Goal: Information Seeking & Learning: Learn about a topic

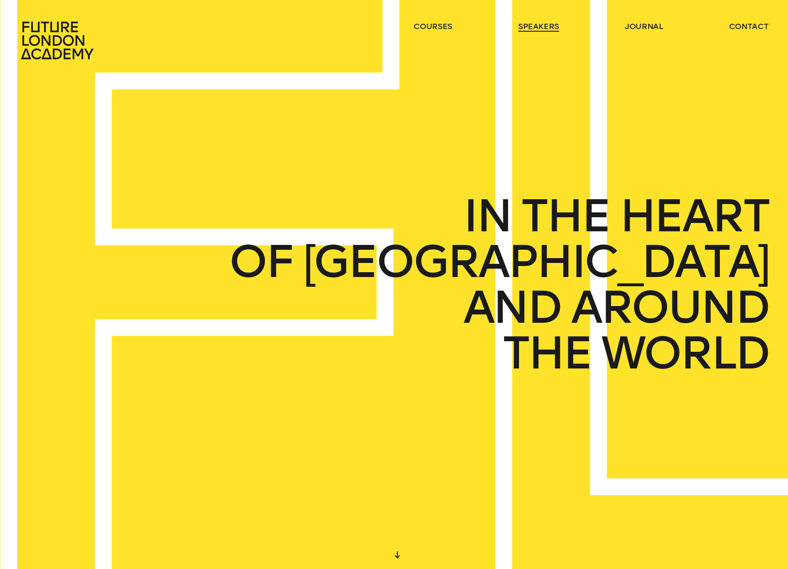
click at [549, 22] on link "speakers" at bounding box center [538, 26] width 41 height 11
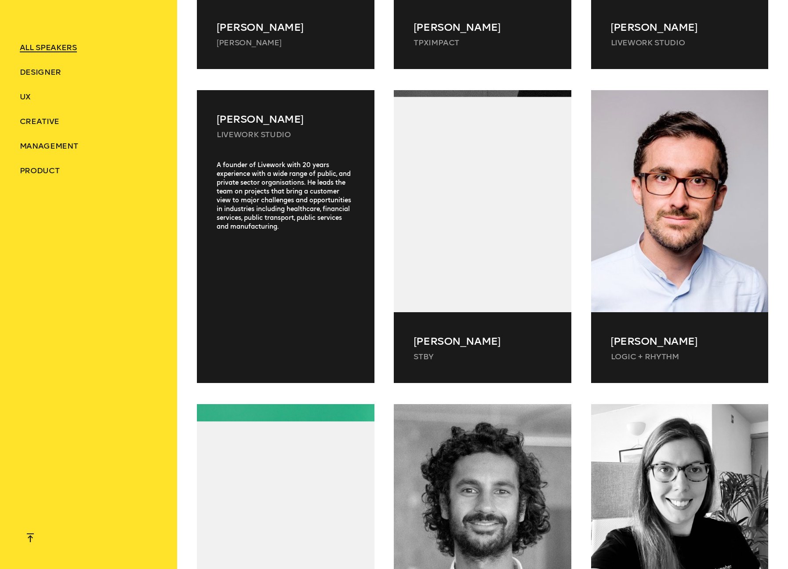
scroll to position [10258, 0]
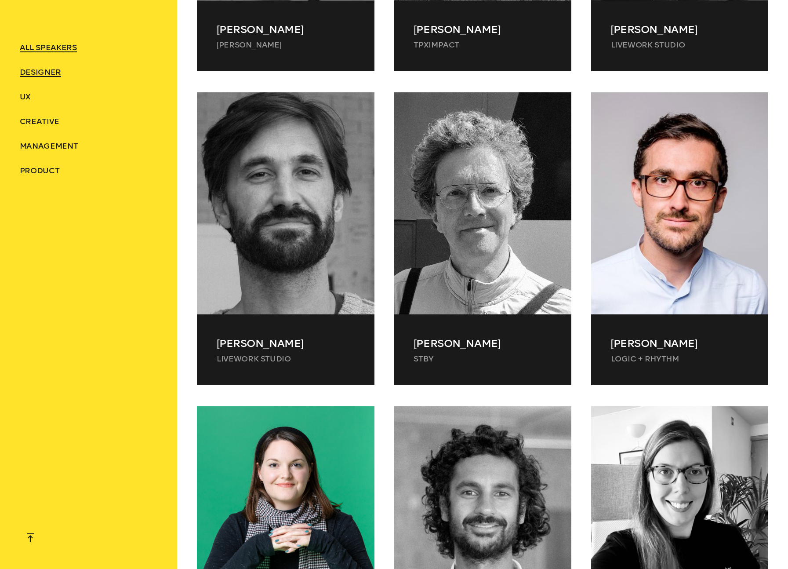
click at [37, 73] on span "Designer" at bounding box center [40, 72] width 41 height 10
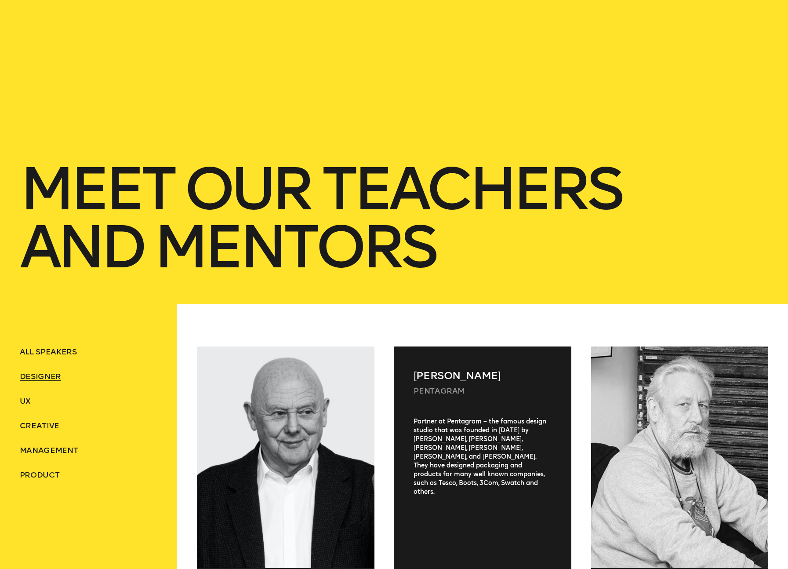
scroll to position [0, 0]
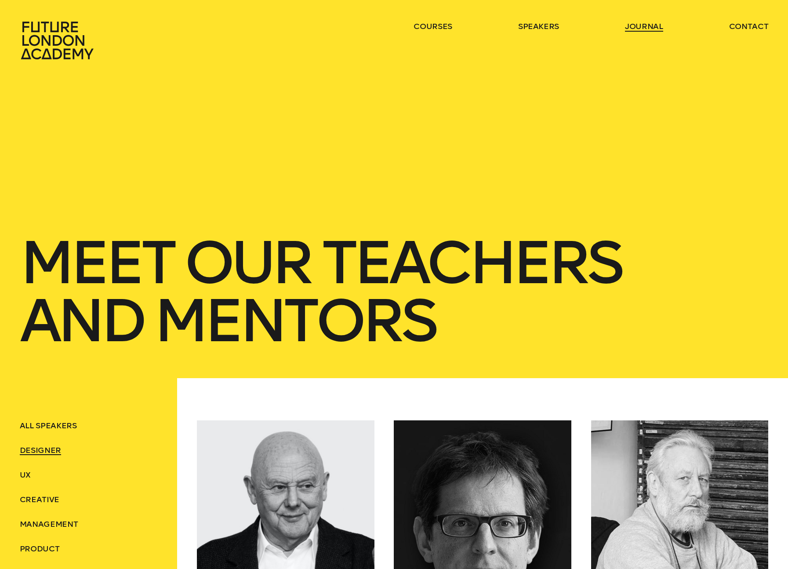
click at [647, 25] on link "journal" at bounding box center [644, 26] width 38 height 11
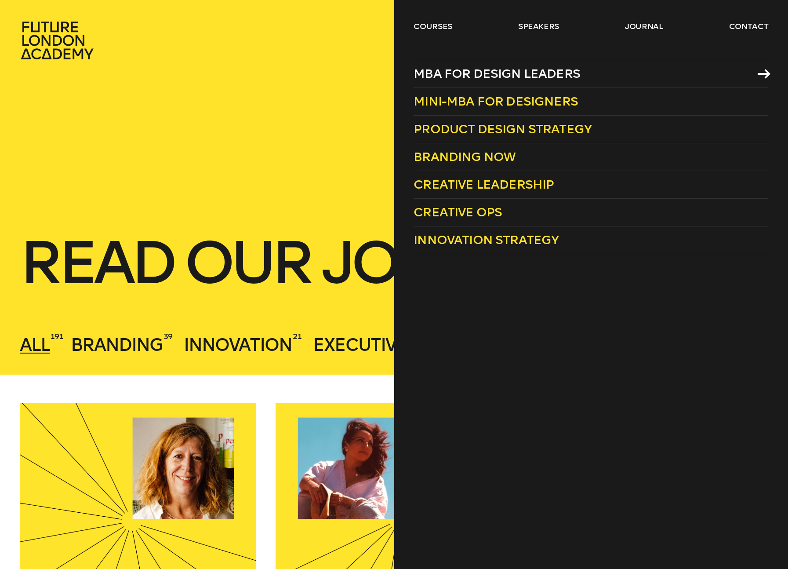
click at [443, 72] on span "MBA for Design Leaders" at bounding box center [496, 73] width 167 height 14
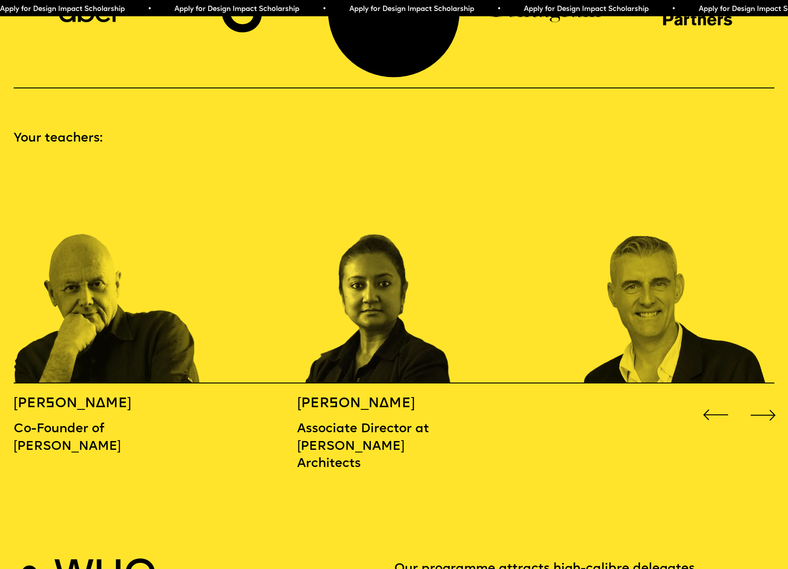
scroll to position [1078, 0]
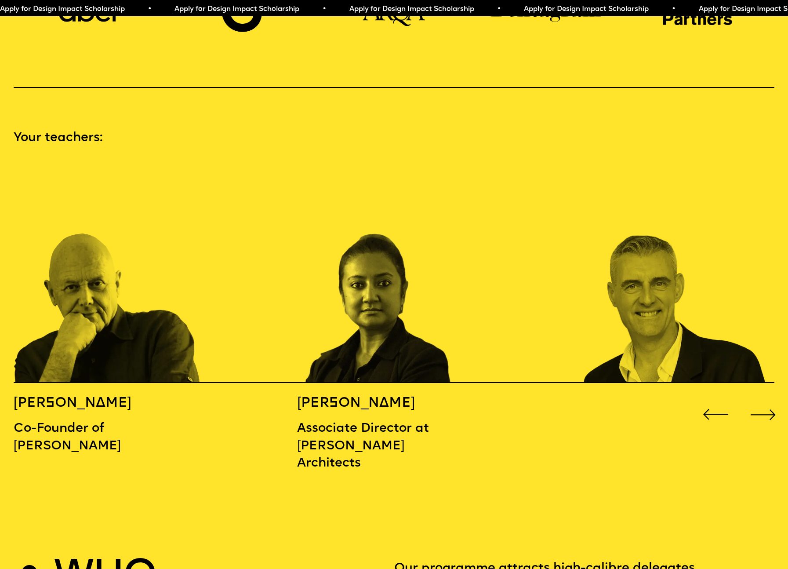
click at [766, 400] on div "Next slide" at bounding box center [763, 414] width 32 height 32
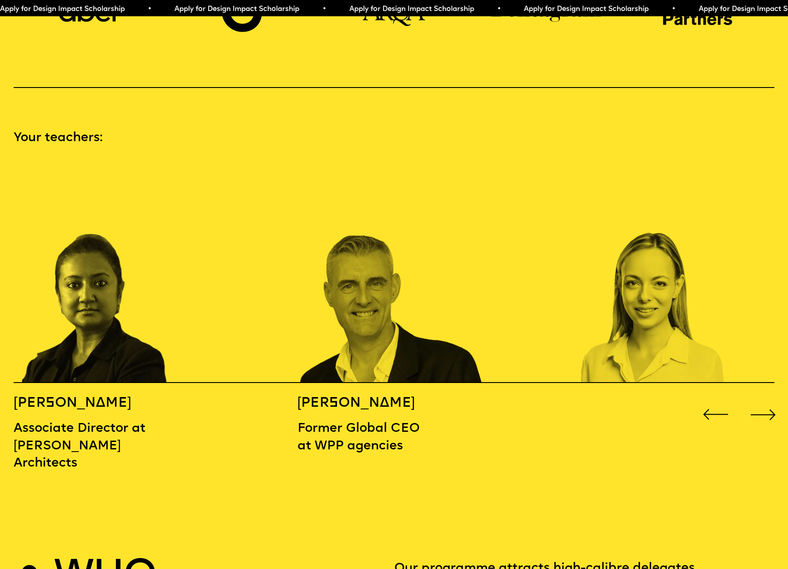
click at [766, 400] on div "Next slide" at bounding box center [763, 414] width 32 height 32
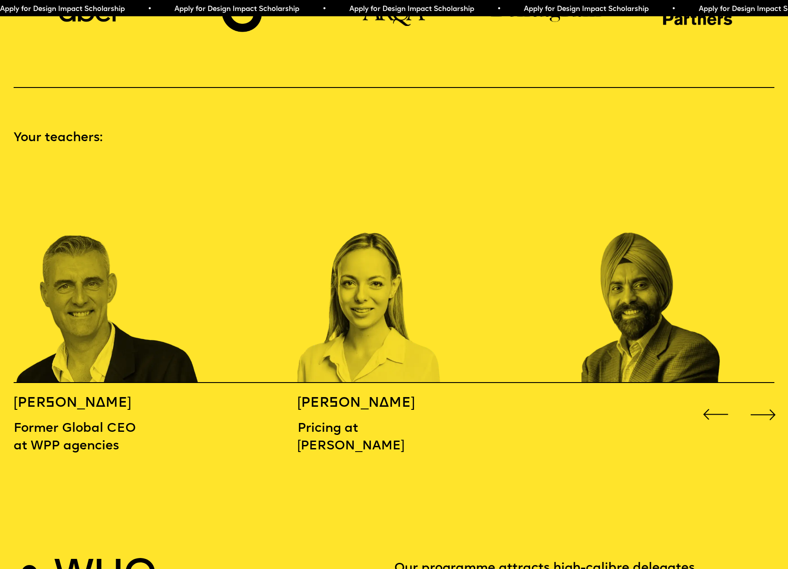
click at [766, 400] on div "Next slide" at bounding box center [763, 414] width 32 height 32
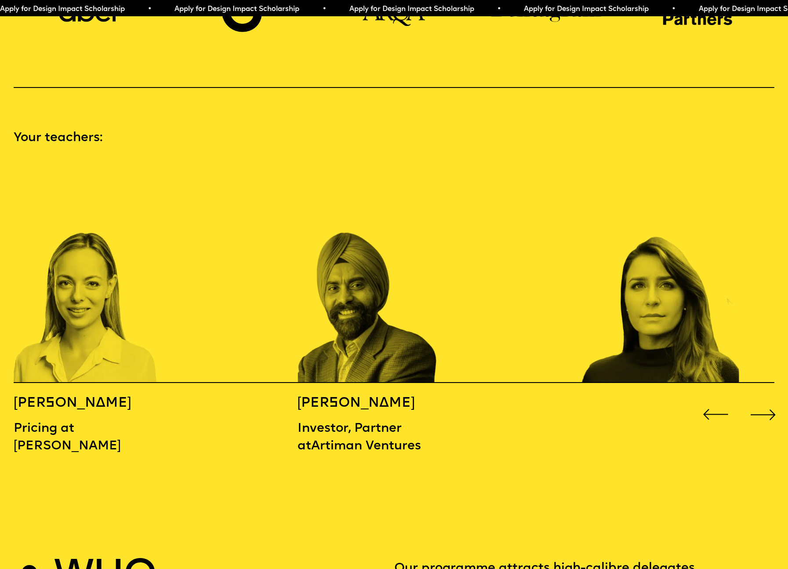
click at [766, 400] on div "Next slide" at bounding box center [763, 414] width 32 height 32
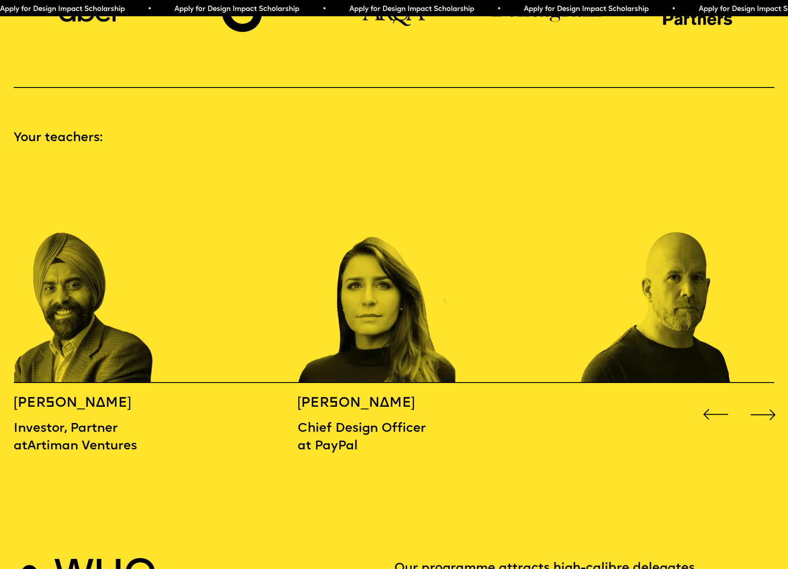
click at [766, 400] on div "Next slide" at bounding box center [763, 414] width 32 height 32
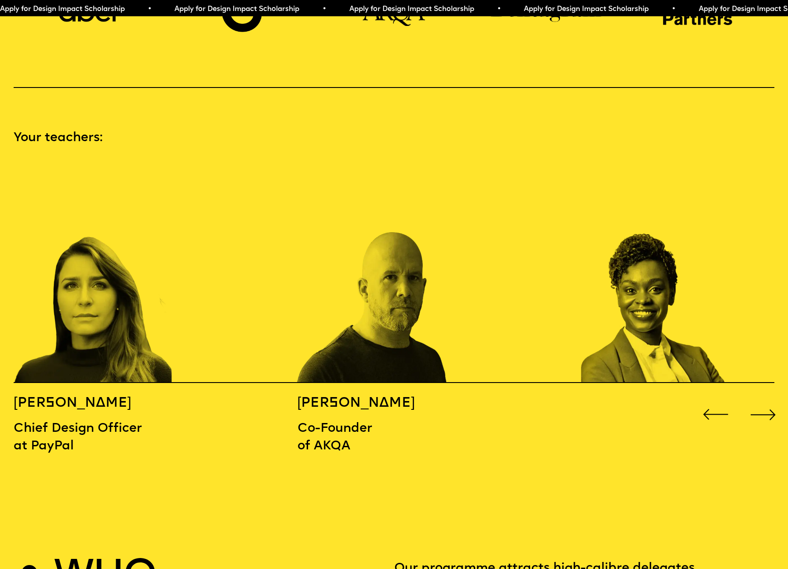
click at [766, 400] on div "Next slide" at bounding box center [763, 414] width 32 height 32
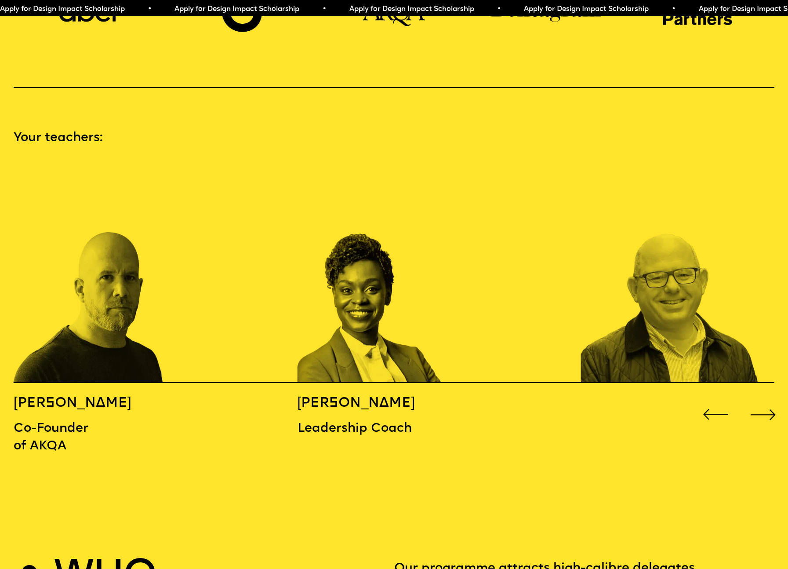
click at [766, 400] on div "Next slide" at bounding box center [763, 414] width 32 height 32
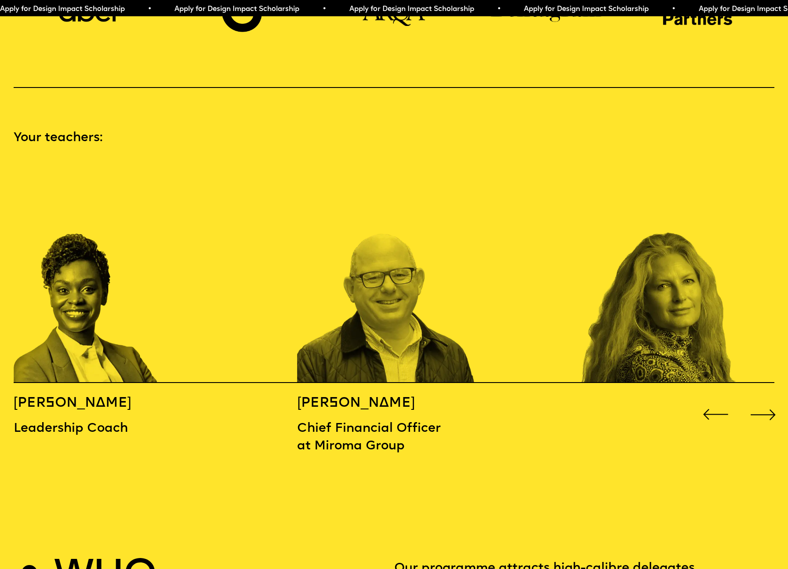
click at [766, 400] on div "Next slide" at bounding box center [763, 414] width 32 height 32
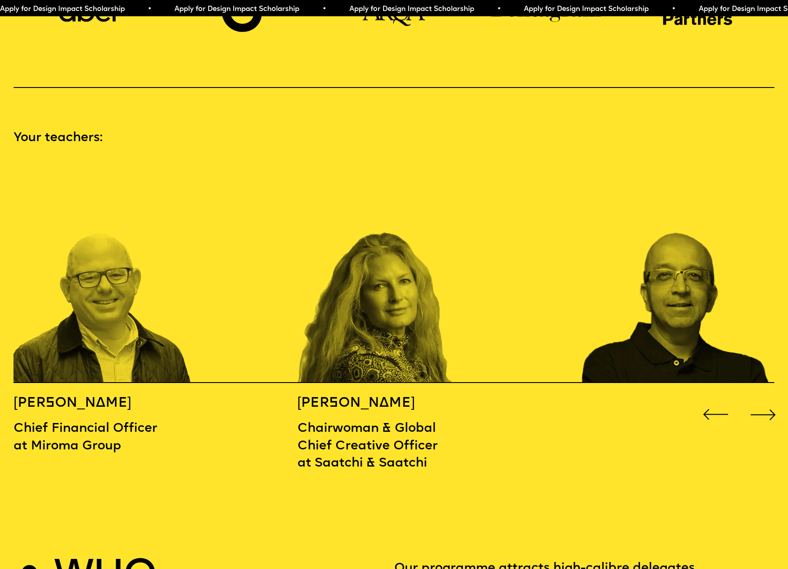
click at [766, 400] on div "Next slide" at bounding box center [763, 414] width 32 height 32
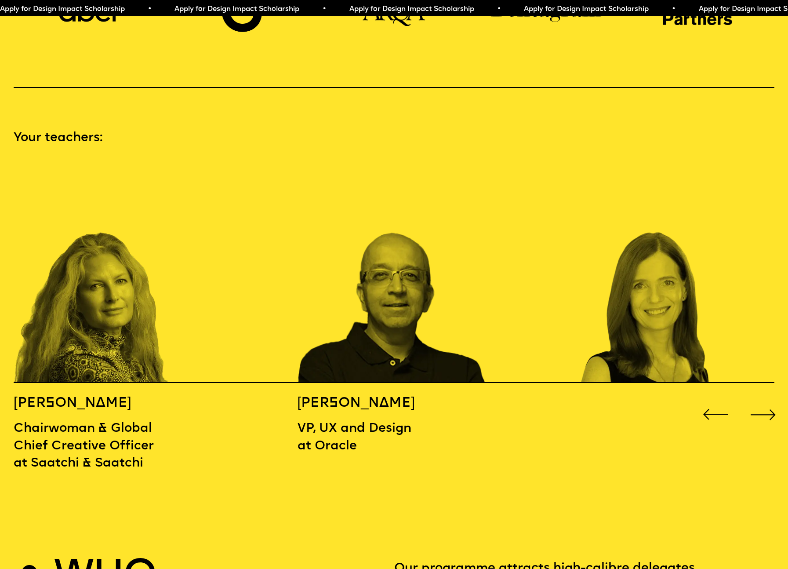
click at [766, 400] on div "Next slide" at bounding box center [763, 414] width 32 height 32
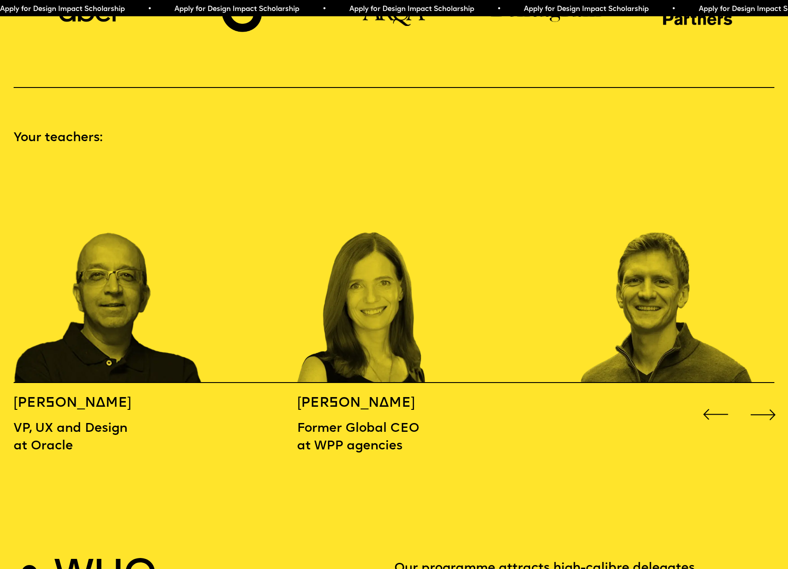
click at [766, 400] on div "Next slide" at bounding box center [763, 414] width 32 height 32
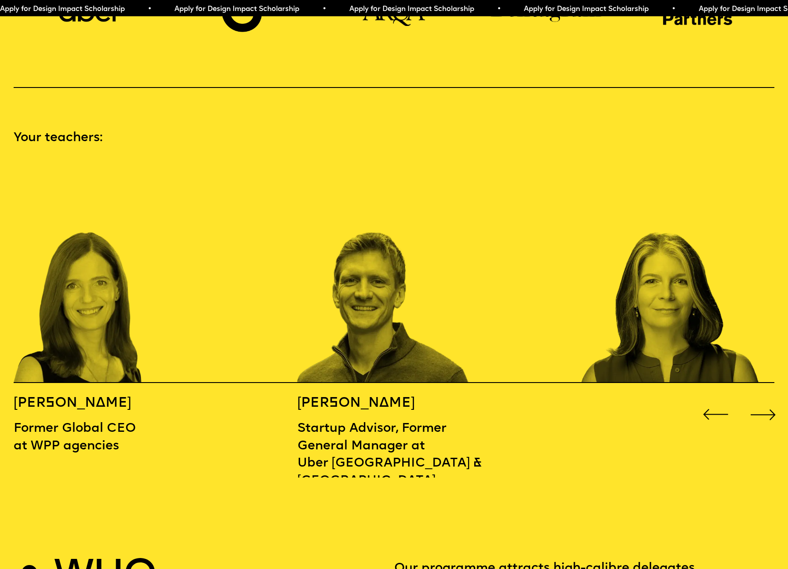
click at [766, 400] on div "Next slide" at bounding box center [763, 414] width 32 height 32
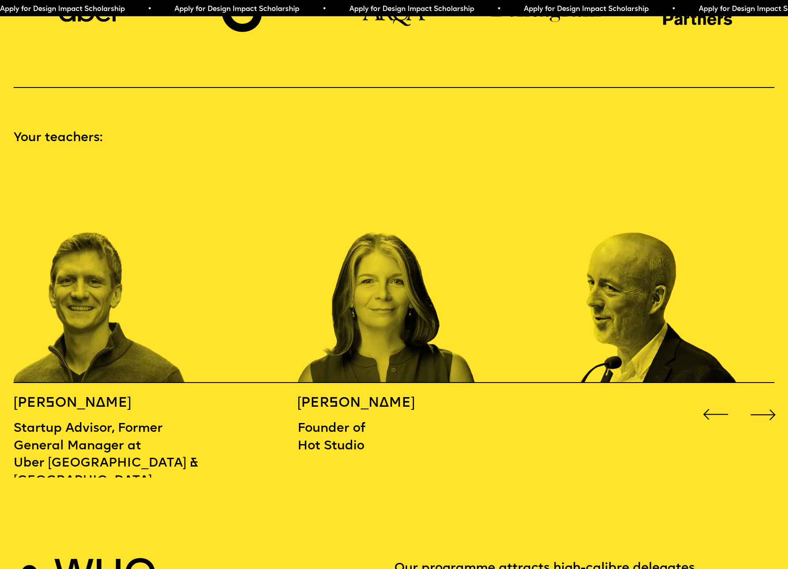
click at [766, 400] on div "Next slide" at bounding box center [763, 414] width 32 height 32
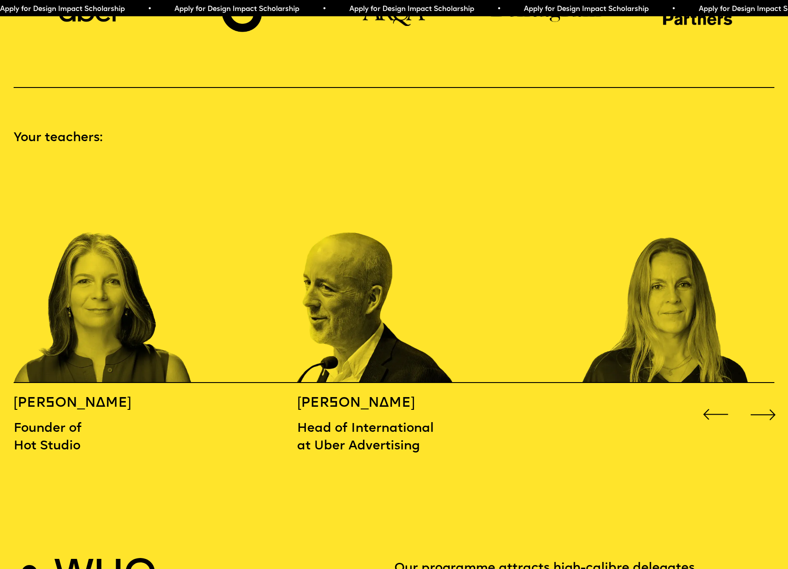
click at [766, 400] on div "Next slide" at bounding box center [763, 414] width 32 height 32
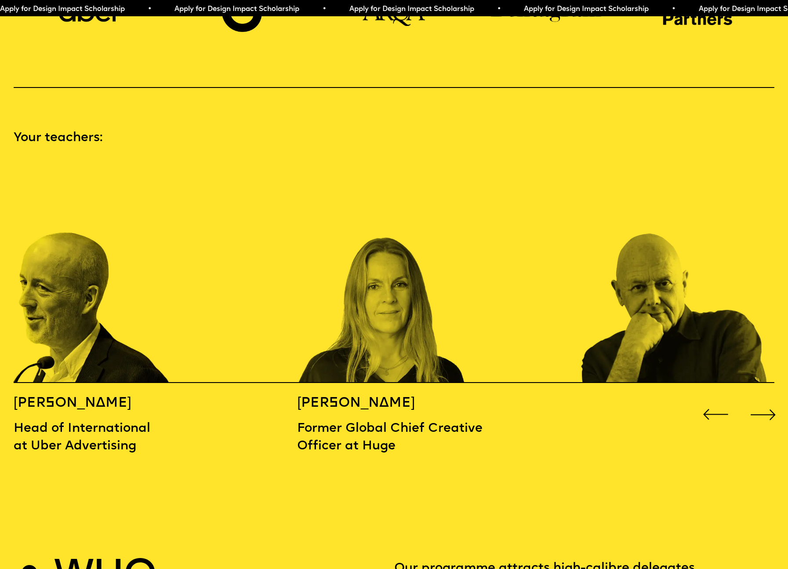
click at [766, 400] on div "Next slide" at bounding box center [763, 414] width 32 height 32
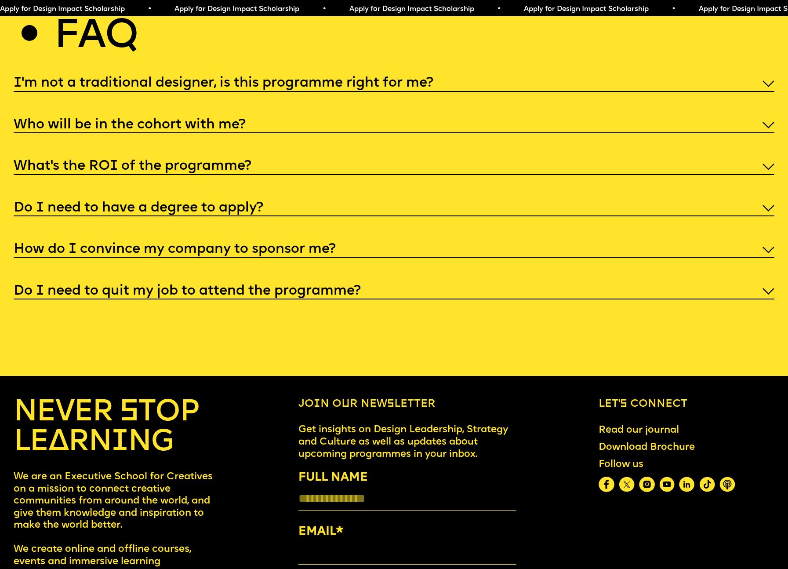
scroll to position [4251, 0]
